Goal: Information Seeking & Learning: Learn about a topic

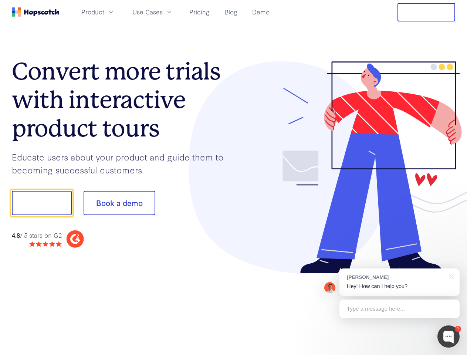
click at [234, 177] on div at bounding box center [345, 167] width 222 height 213
click at [104, 12] on span "Product" at bounding box center [92, 11] width 23 height 9
click at [163, 12] on span "Use Cases" at bounding box center [147, 11] width 30 height 9
click at [426, 12] on button "Free Trial" at bounding box center [426, 12] width 58 height 18
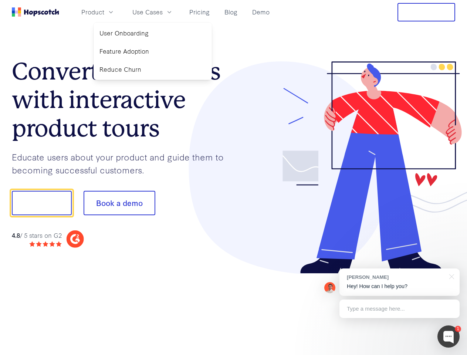
click at [41, 203] on button "Show me!" at bounding box center [42, 203] width 60 height 24
click at [119, 203] on button "Book a demo" at bounding box center [120, 203] width 72 height 24
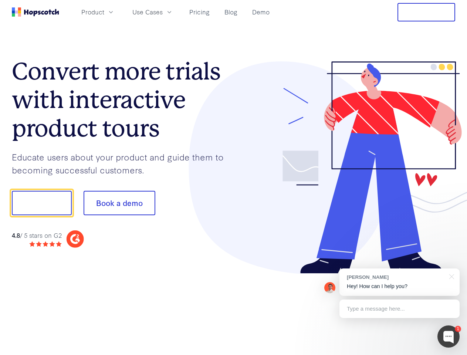
click at [448, 336] on div at bounding box center [448, 336] width 22 height 22
click at [399, 282] on div "[PERSON_NAME] Hey! How can I help you?" at bounding box center [399, 281] width 120 height 27
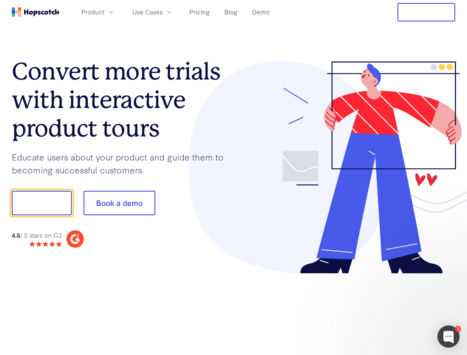
click at [450, 276] on div at bounding box center [390, 202] width 139 height 247
click at [399, 309] on div at bounding box center [390, 251] width 139 height 147
